Goal: Obtain resource: Obtain resource

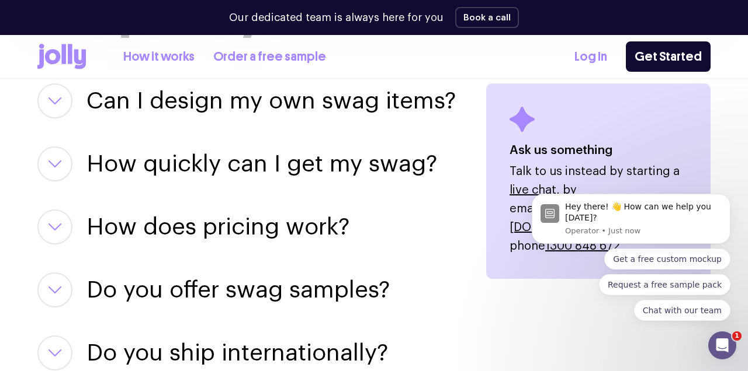
scroll to position [1543, 0]
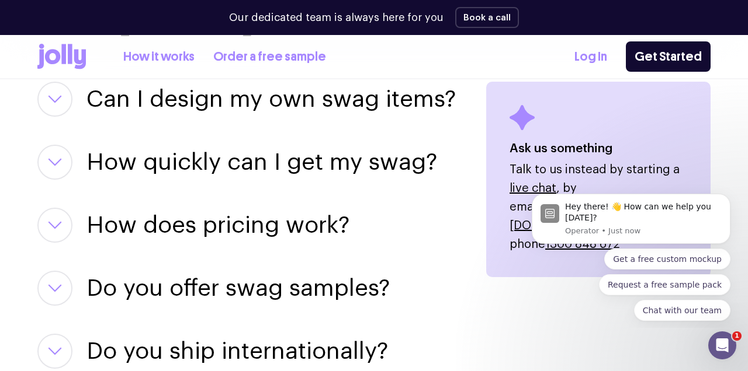
click at [257, 209] on h3 "How does pricing work?" at bounding box center [217, 225] width 263 height 35
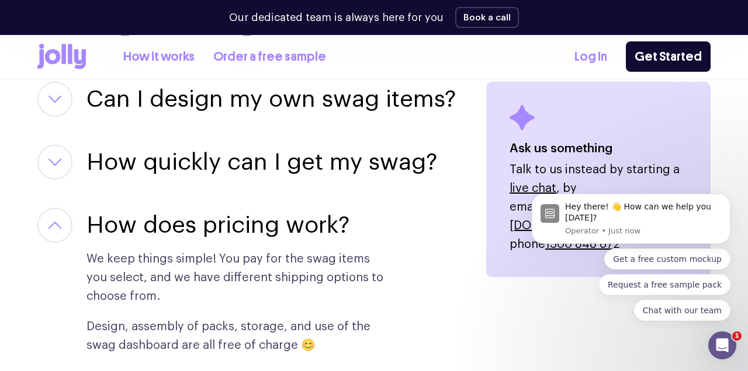
click at [257, 210] on h3 "How does pricing work?" at bounding box center [217, 225] width 263 height 35
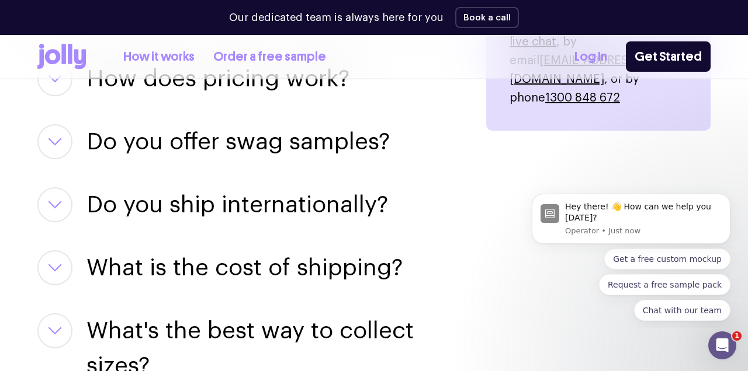
scroll to position [1691, 0]
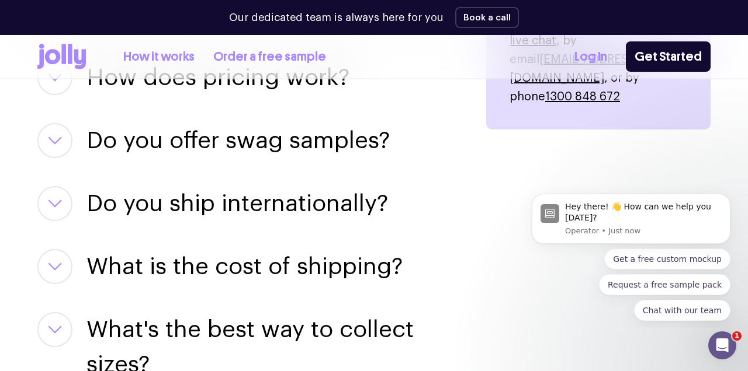
click at [255, 255] on h3 "What is the cost of shipping?" at bounding box center [244, 266] width 316 height 35
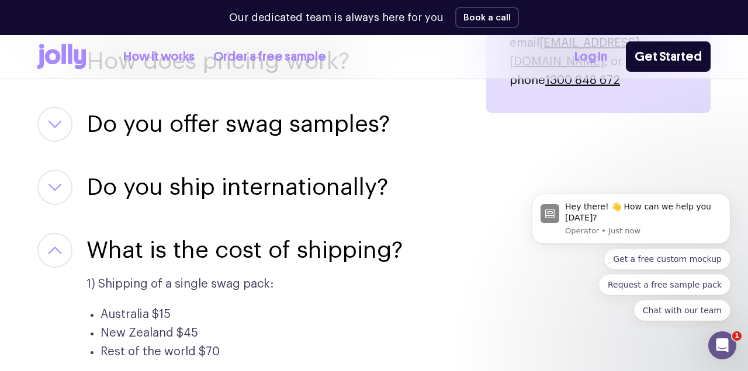
scroll to position [1708, 0]
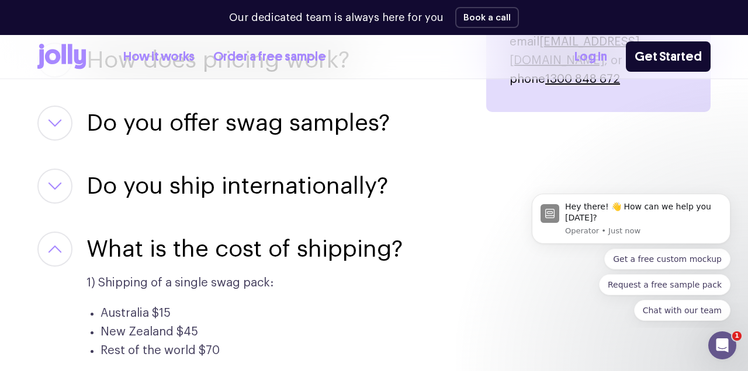
click at [274, 232] on h3 "What is the cost of shipping?" at bounding box center [244, 249] width 316 height 35
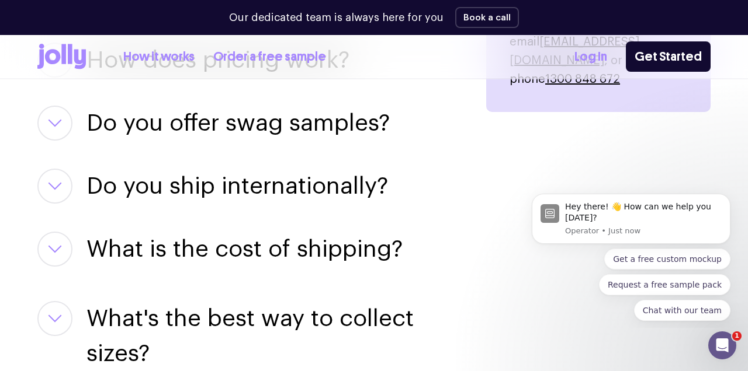
click at [274, 232] on h3 "What is the cost of shipping?" at bounding box center [244, 249] width 316 height 35
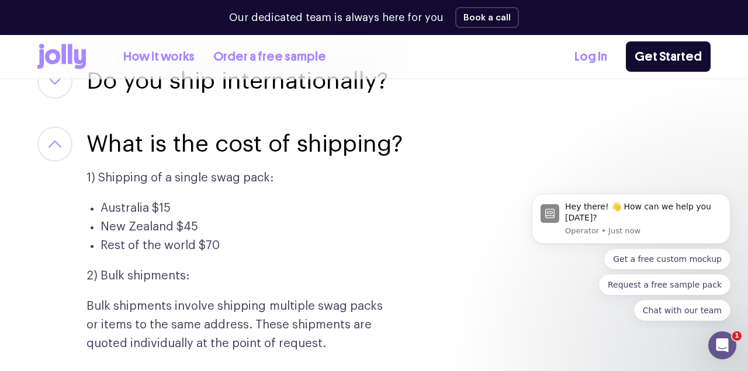
scroll to position [1812, 0]
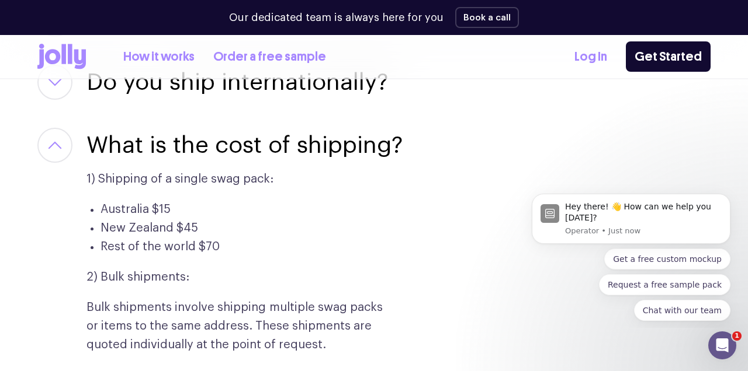
click at [316, 133] on h3 "What is the cost of shipping?" at bounding box center [244, 145] width 316 height 35
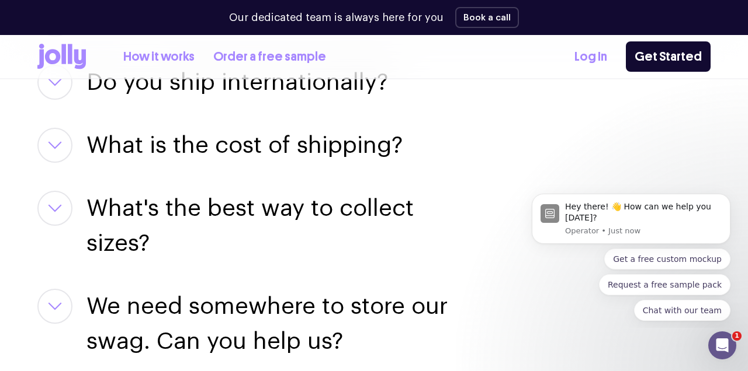
click at [281, 191] on h3 "What's the best way to collect sizes?" at bounding box center [271, 226] width 371 height 70
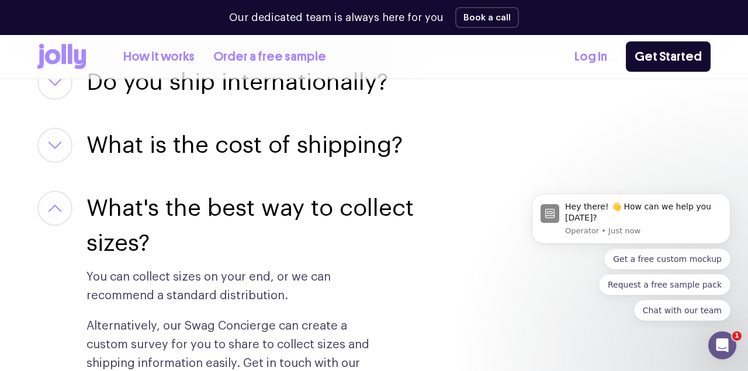
click at [281, 191] on h3 "What's the best way to collect sizes?" at bounding box center [271, 226] width 371 height 70
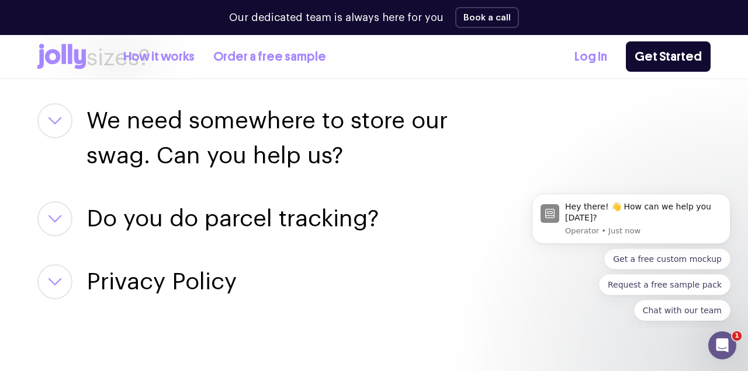
scroll to position [2003, 0]
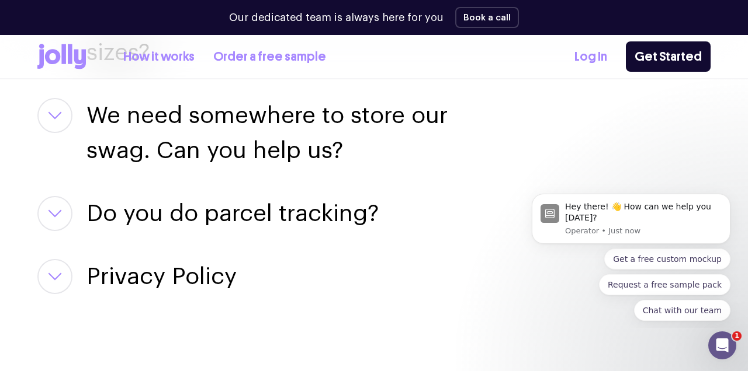
click at [281, 196] on h3 "Do you do parcel tracking?" at bounding box center [232, 213] width 292 height 35
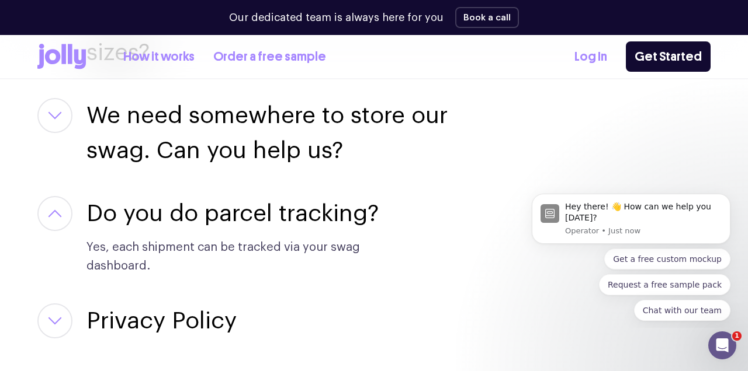
click at [281, 196] on h3 "Do you do parcel tracking?" at bounding box center [232, 213] width 292 height 35
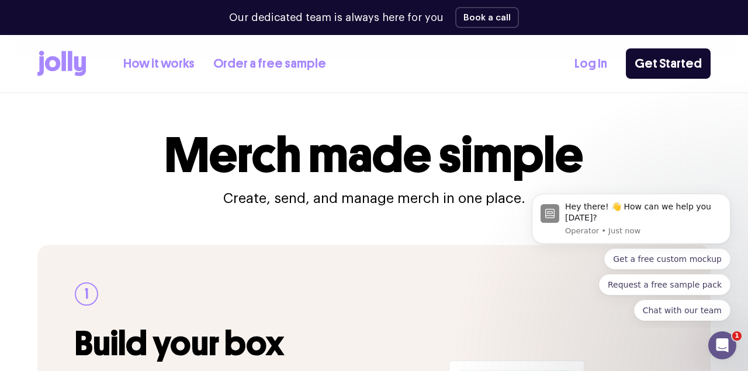
scroll to position [0, 0]
click at [243, 63] on link "Order a free sample" at bounding box center [269, 63] width 113 height 19
